Goal: Task Accomplishment & Management: Complete application form

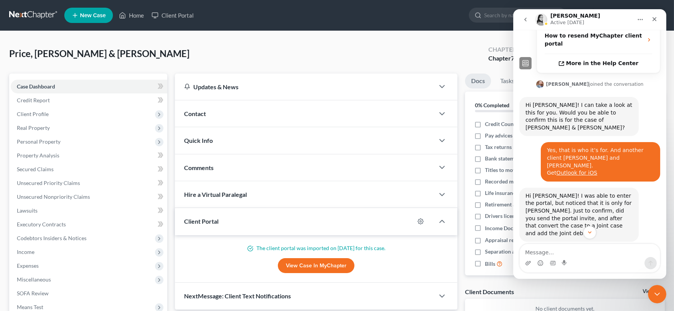
scroll to position [410, 0]
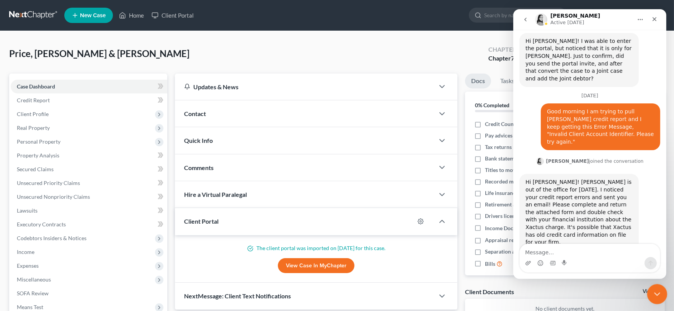
click at [657, 294] on icon "Close Intercom Messenger" at bounding box center [656, 292] width 5 height 3
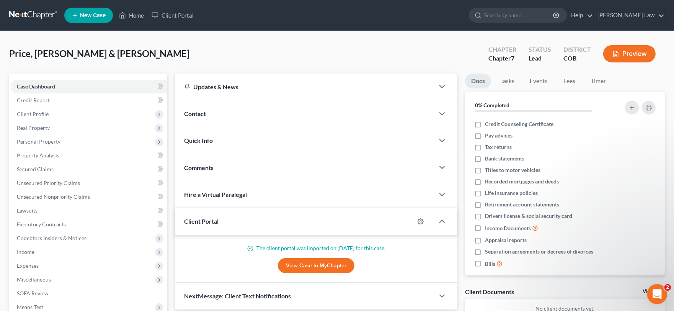
click at [662, 289] on div "Open Intercom Messenger" at bounding box center [656, 292] width 25 height 25
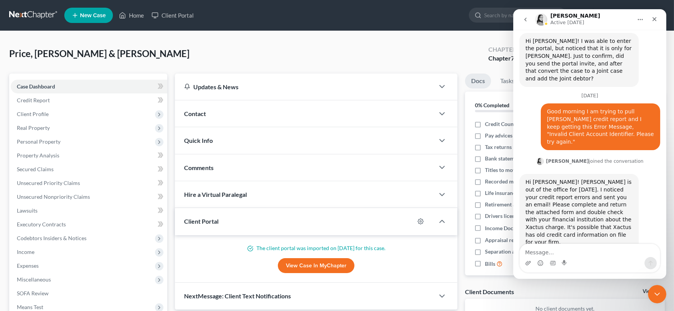
click at [384, 51] on div "Price, [PERSON_NAME] & [PERSON_NAME] Upgraded Chapter Chapter 7 Status Lead Dis…" at bounding box center [337, 56] width 656 height 33
click at [650, 21] on div "Close" at bounding box center [655, 19] width 14 height 14
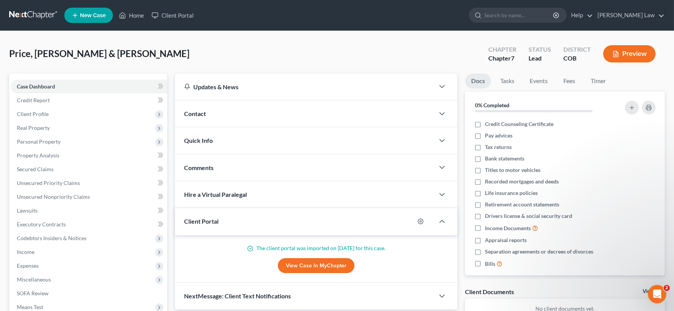
scroll to position [0, 0]
click at [633, 20] on link "[PERSON_NAME] Law" at bounding box center [629, 15] width 71 height 14
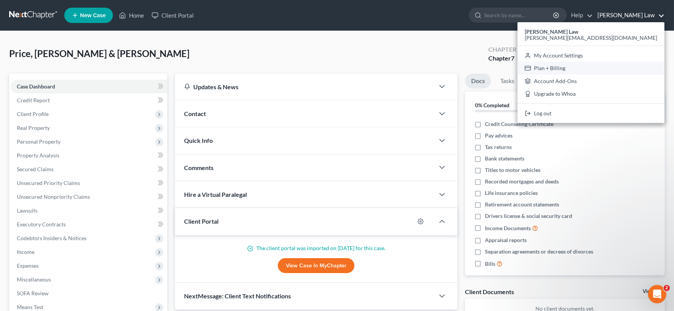
click at [625, 62] on link "Plan + Billing" at bounding box center [591, 68] width 147 height 13
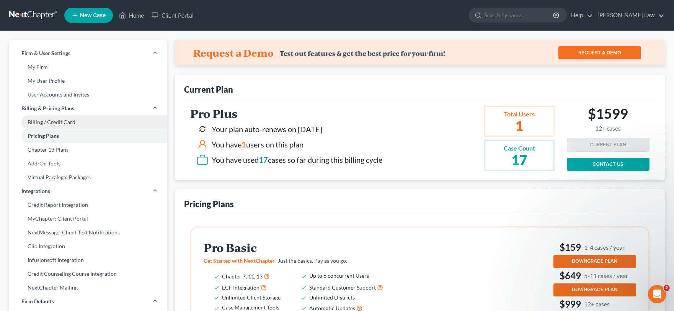
click at [79, 124] on link "Billing / Credit Card" at bounding box center [88, 122] width 158 height 14
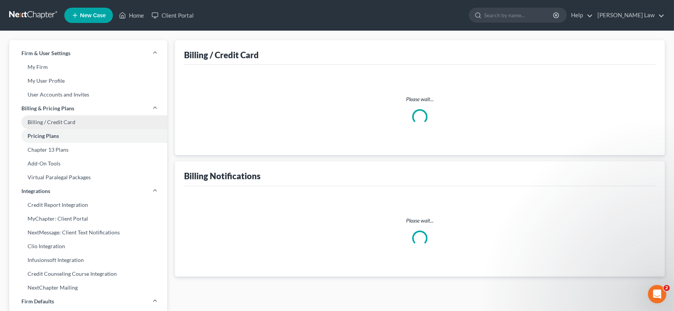
select select "5"
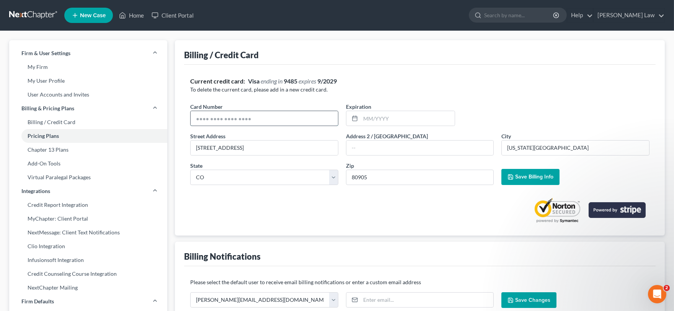
click at [217, 115] on input "text" at bounding box center [264, 118] width 147 height 15
type input "[CREDIT_CARD_NUMBER]"
click at [364, 116] on input "text" at bounding box center [408, 118] width 94 height 15
type input "09/2029"
click at [531, 183] on button "Save Billing Info" at bounding box center [531, 177] width 58 height 16
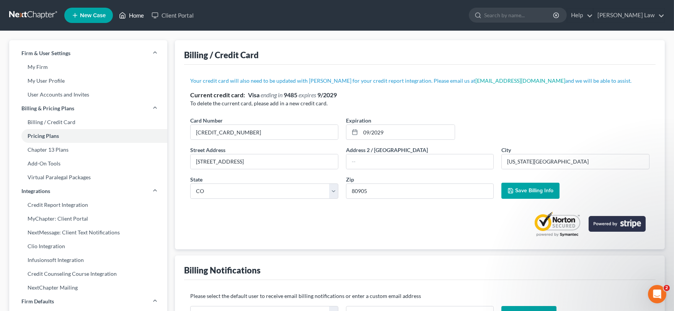
click at [118, 16] on link "Home" at bounding box center [131, 15] width 33 height 14
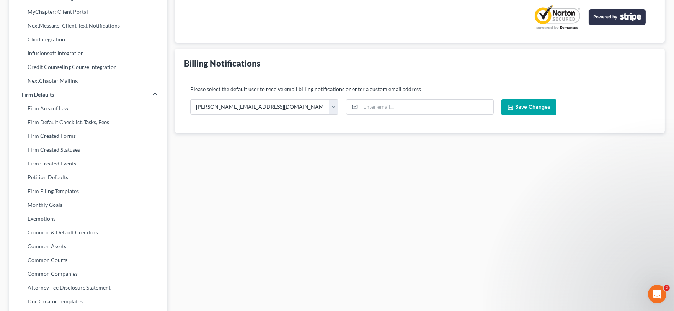
scroll to position [213, 0]
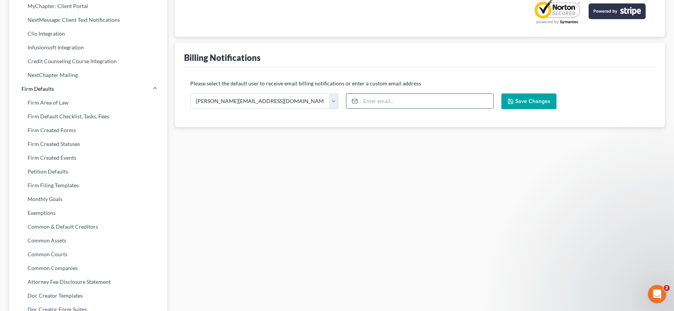
click at [377, 93] on div at bounding box center [420, 100] width 148 height 15
click at [407, 98] on input "email" at bounding box center [427, 101] width 133 height 15
type input "[PERSON_NAME][EMAIL_ADDRESS][DOMAIN_NAME]"
click at [522, 101] on span "Save Changes" at bounding box center [532, 101] width 35 height 7
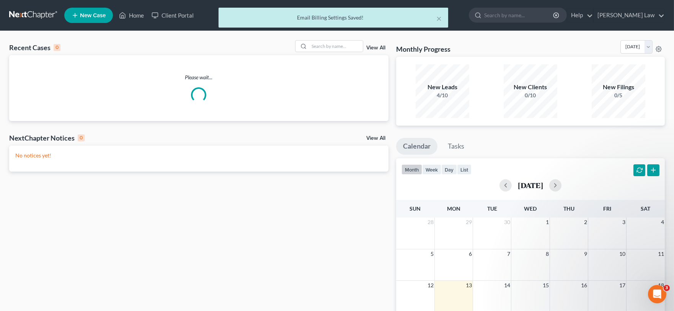
scroll to position [410, 0]
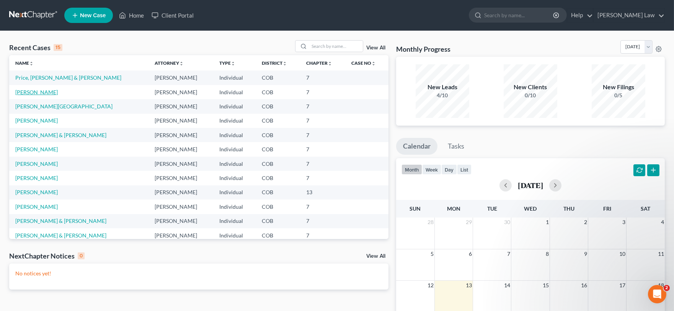
click at [33, 89] on link "[PERSON_NAME]" at bounding box center [36, 92] width 43 height 7
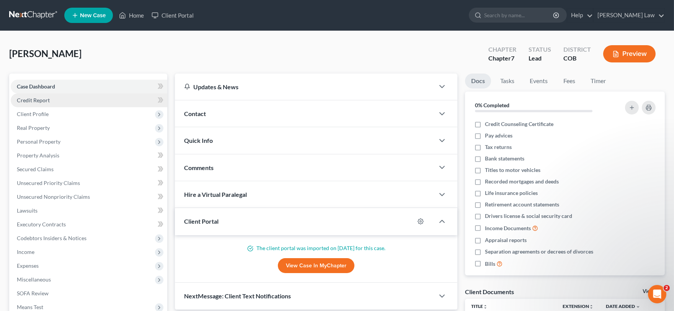
click at [60, 100] on link "Credit Report" at bounding box center [89, 100] width 157 height 14
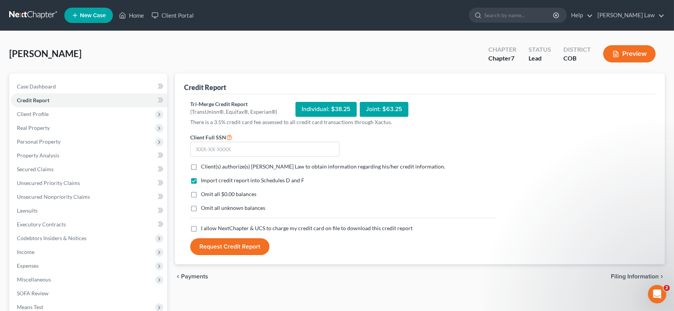
click at [201, 167] on label "Client(s) authorize(s) [PERSON_NAME] Law to obtain information regarding his/he…" at bounding box center [323, 167] width 244 height 8
click at [204, 167] on input "Client(s) authorize(s) [PERSON_NAME] Law to obtain information regarding his/he…" at bounding box center [206, 165] width 5 height 5
checkbox input "true"
click at [201, 229] on label "I allow NextChapter & UCS to charge my credit card on file to download this cre…" at bounding box center [307, 228] width 212 height 8
click at [204, 229] on input "I allow NextChapter & UCS to charge my credit card on file to download this cre…" at bounding box center [206, 226] width 5 height 5
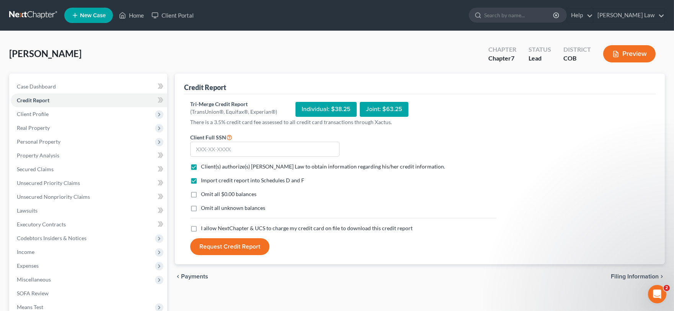
checkbox input "true"
click at [216, 147] on input "text" at bounding box center [264, 149] width 149 height 15
click at [243, 145] on input "text" at bounding box center [264, 149] width 149 height 15
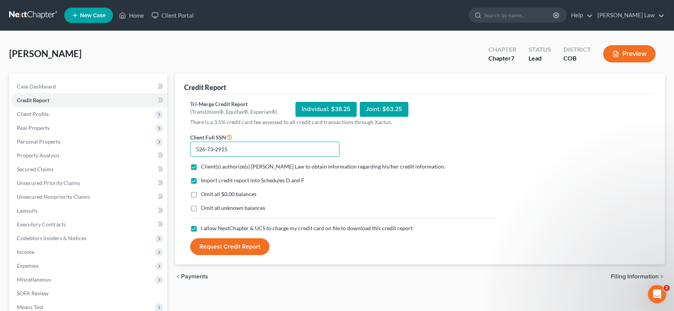
type input "526-73-2915"
click at [229, 244] on button "Request Credit Report" at bounding box center [229, 246] width 79 height 17
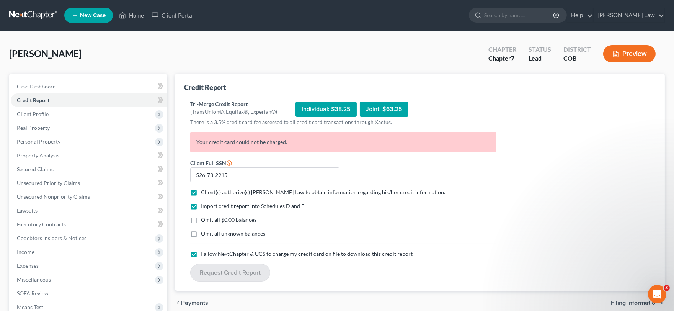
scroll to position [410, 0]
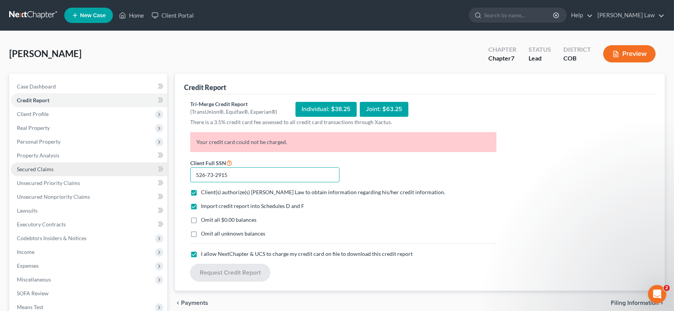
drag, startPoint x: 185, startPoint y: 167, endPoint x: 164, endPoint y: 162, distance: 21.5
click at [165, 162] on div "Petition Navigation Case Dashboard Payments Invoices Payments Payments Credit R…" at bounding box center [337, 226] width 664 height 304
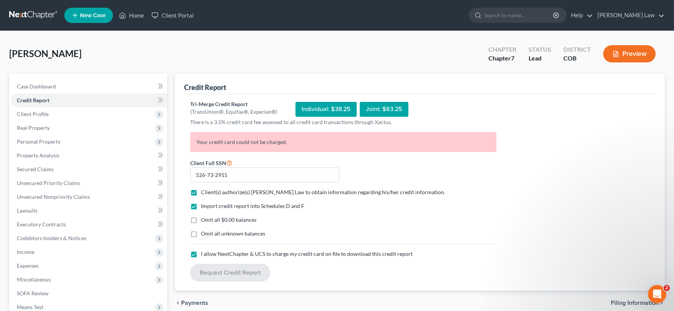
click at [220, 70] on div "[PERSON_NAME] Upgraded Chapter Chapter 7 Status Lead District COB Preview" at bounding box center [337, 56] width 656 height 33
click at [123, 12] on icon at bounding box center [122, 15] width 7 height 9
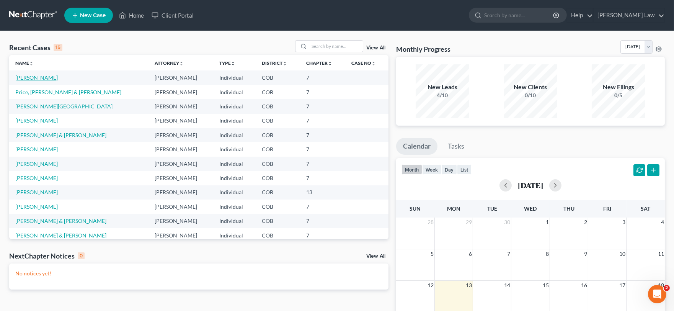
click at [18, 78] on link "[PERSON_NAME]" at bounding box center [36, 77] width 43 height 7
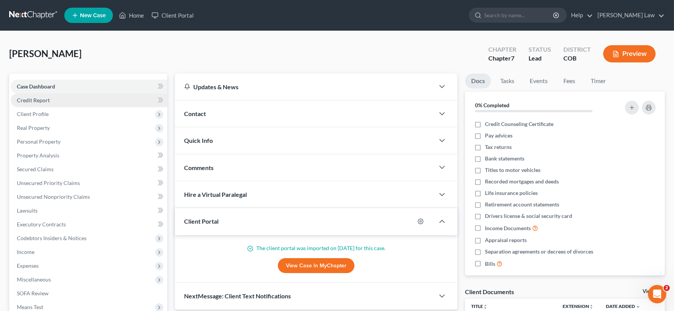
click at [39, 102] on span "Credit Report" at bounding box center [33, 100] width 33 height 7
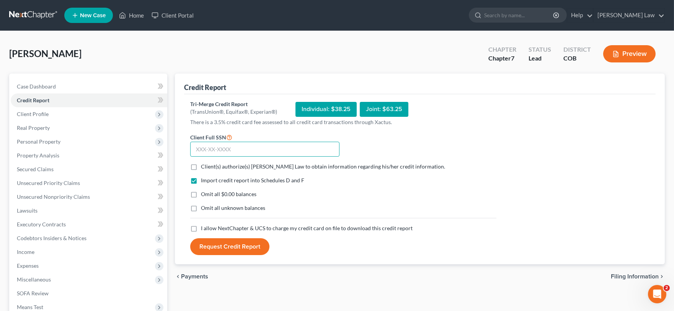
click at [230, 147] on input "text" at bounding box center [264, 149] width 149 height 15
paste input "526-73-2915"
type input "526-73-2915"
click at [201, 165] on label "Client(s) authorize(s) [PERSON_NAME] Law to obtain information regarding his/he…" at bounding box center [323, 167] width 244 height 8
click at [204, 165] on input "Client(s) authorize(s) [PERSON_NAME] Law to obtain information regarding his/he…" at bounding box center [206, 165] width 5 height 5
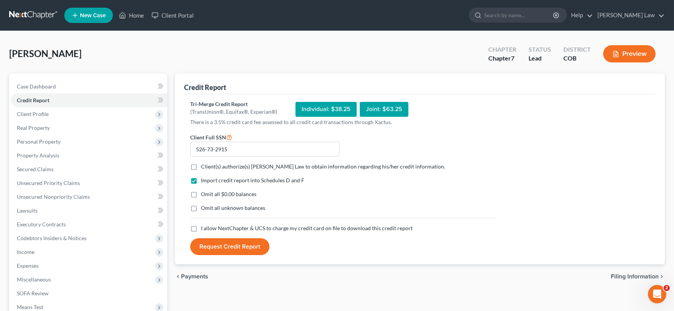
checkbox input "true"
click at [201, 227] on label "I allow NextChapter & UCS to charge my credit card on file to download this cre…" at bounding box center [307, 228] width 212 height 8
click at [204, 227] on input "I allow NextChapter & UCS to charge my credit card on file to download this cre…" at bounding box center [206, 226] width 5 height 5
checkbox input "true"
click at [234, 250] on button "Request Credit Report" at bounding box center [229, 246] width 79 height 17
